Goal: Task Accomplishment & Management: Manage account settings

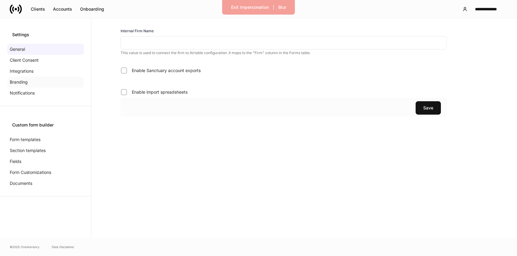
click at [32, 82] on div "Branding" at bounding box center [45, 82] width 76 height 11
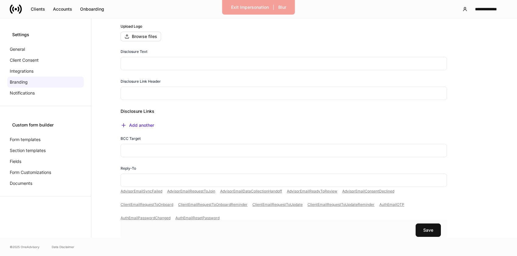
scroll to position [75, 0]
